Goal: Task Accomplishment & Management: Use online tool/utility

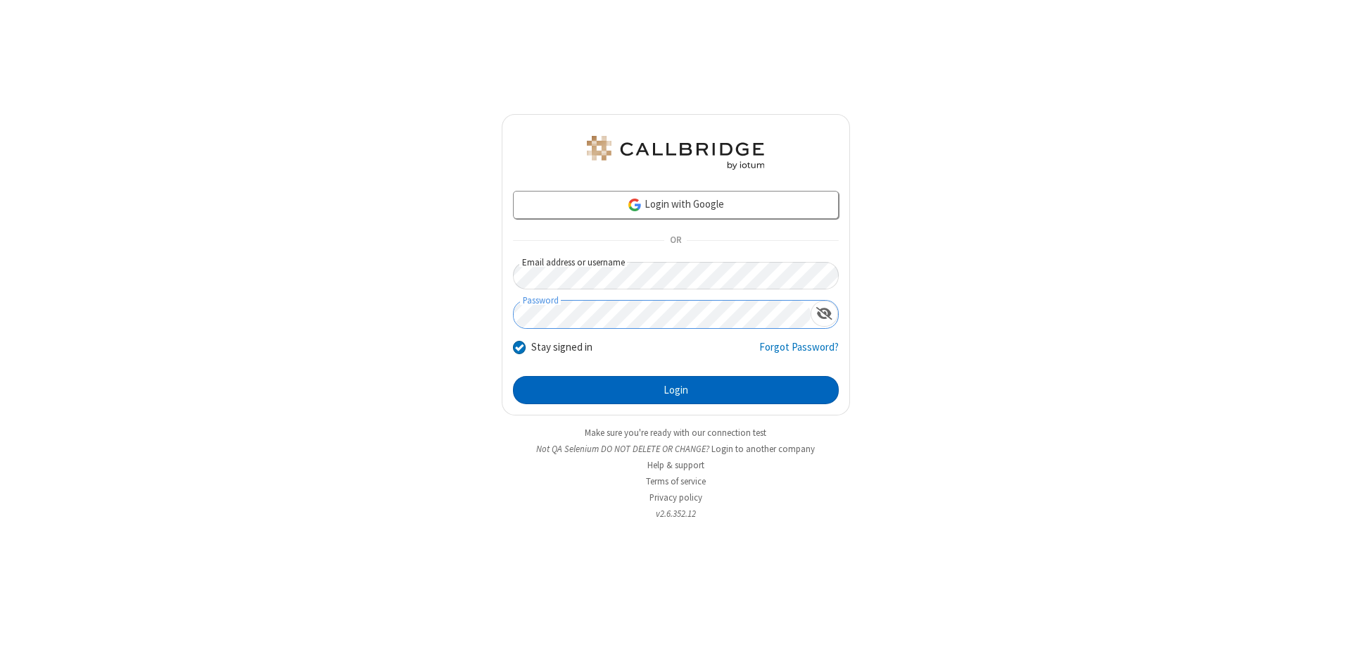
click at [676, 390] on button "Login" at bounding box center [676, 390] width 326 height 28
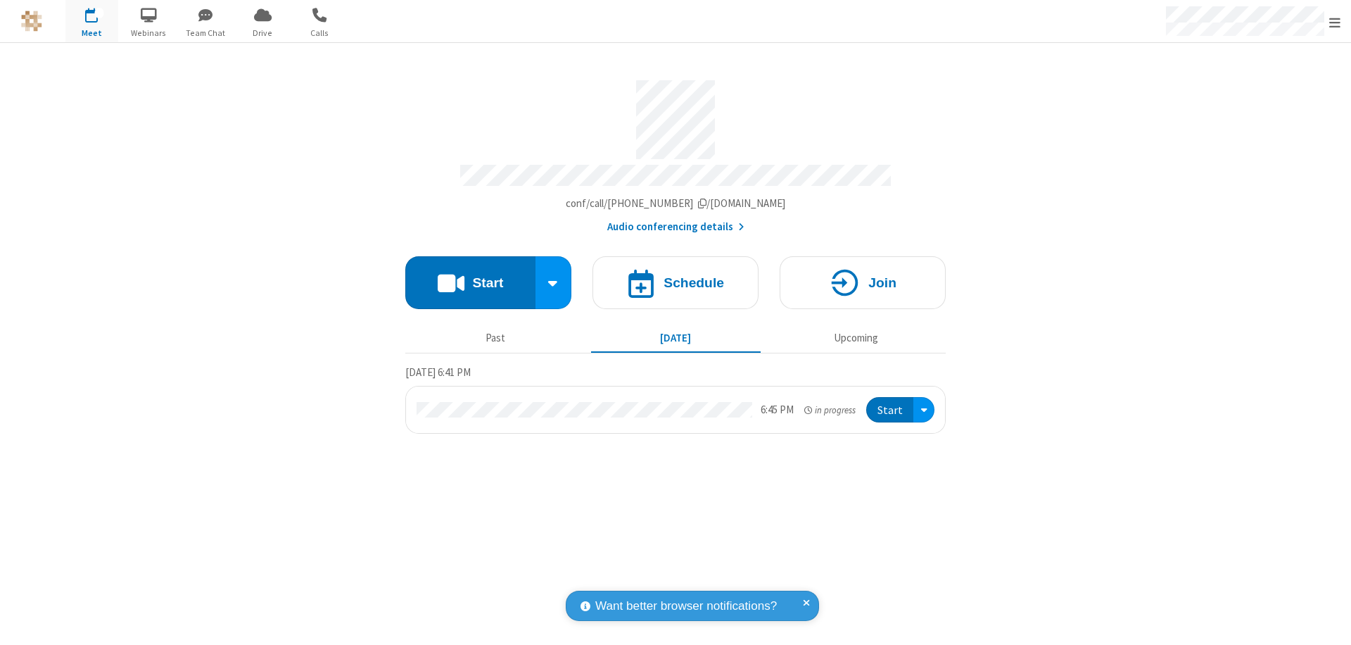
click at [1335, 22] on span "Open menu" at bounding box center [1334, 22] width 11 height 14
click at [262, 32] on span "Drive" at bounding box center [262, 33] width 53 height 13
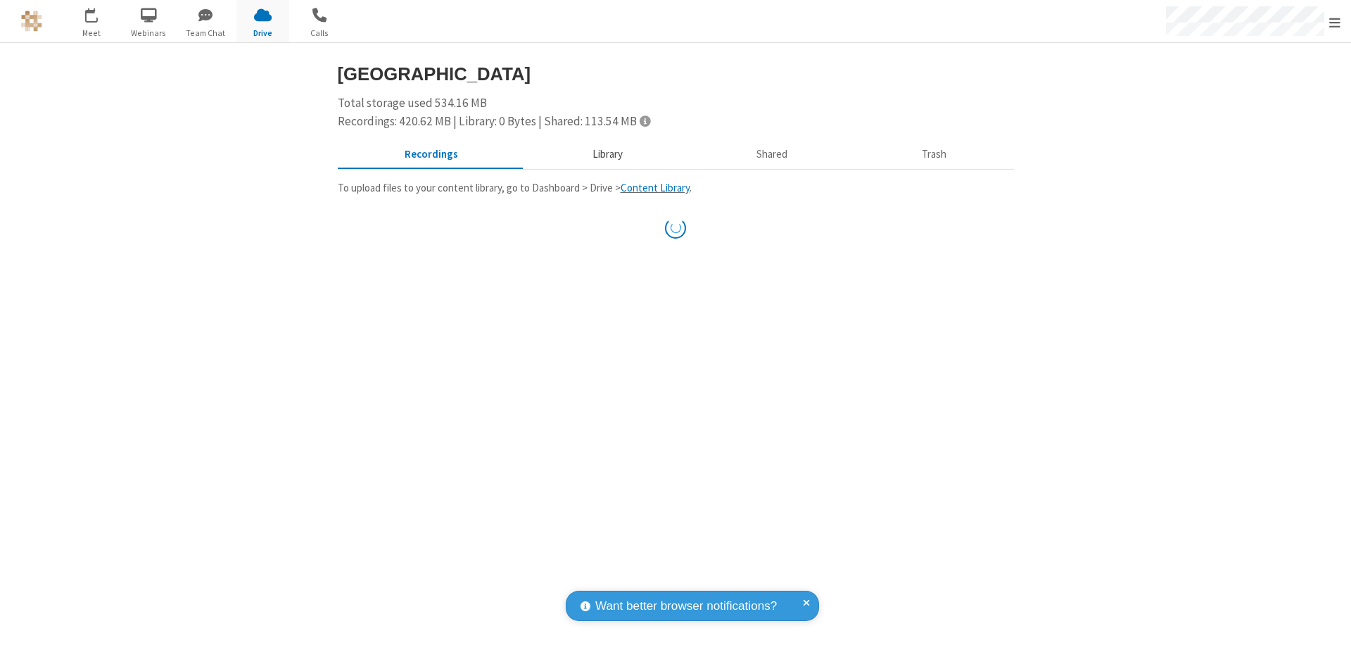
click at [605, 154] on button "Library" at bounding box center [607, 154] width 165 height 27
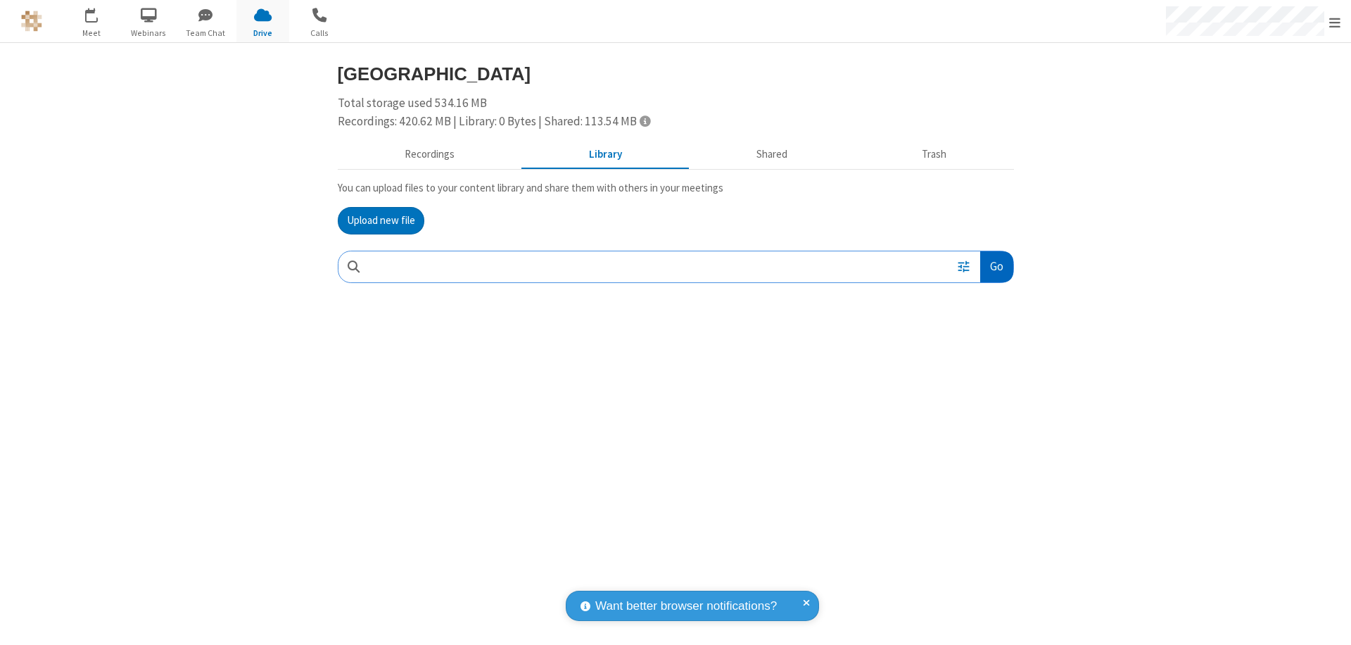
click at [996, 266] on button "Go" at bounding box center [996, 267] width 32 height 32
click at [381, 220] on button "Upload new file" at bounding box center [381, 221] width 87 height 28
